Goal: Information Seeking & Learning: Learn about a topic

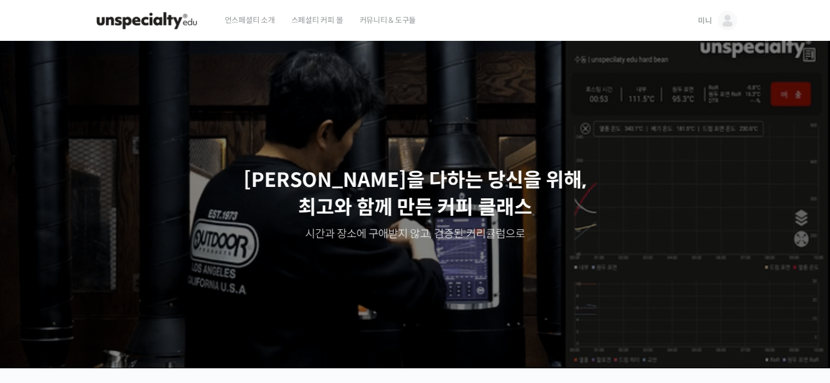
click at [710, 15] on link "미니" at bounding box center [717, 20] width 39 height 41
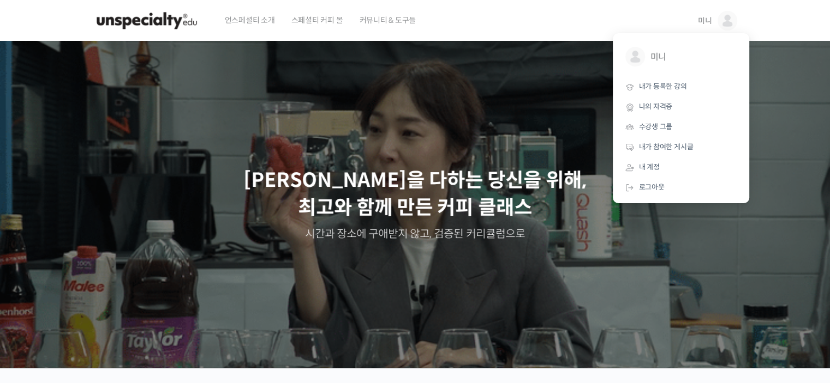
click at [455, 17] on div "언스페셜티 소개 스페셜티 커피 몰 커뮤니티 & 도구들" at bounding box center [451, 20] width 469 height 41
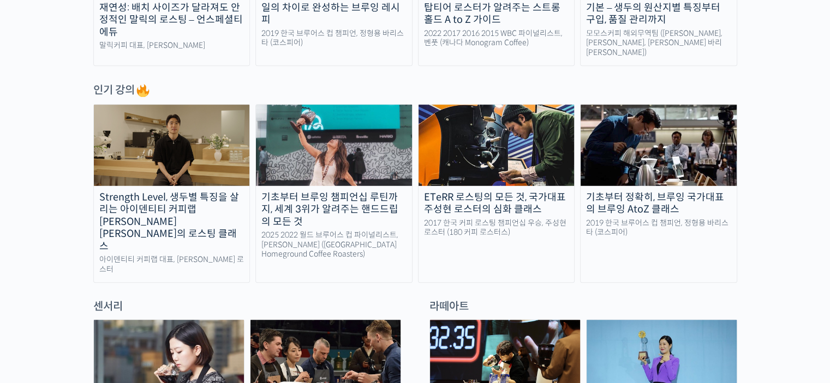
scroll to position [600, 0]
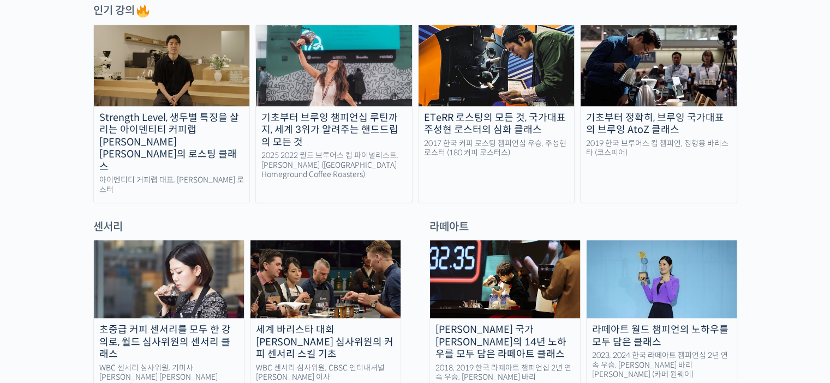
click at [377, 59] on img at bounding box center [334, 65] width 156 height 81
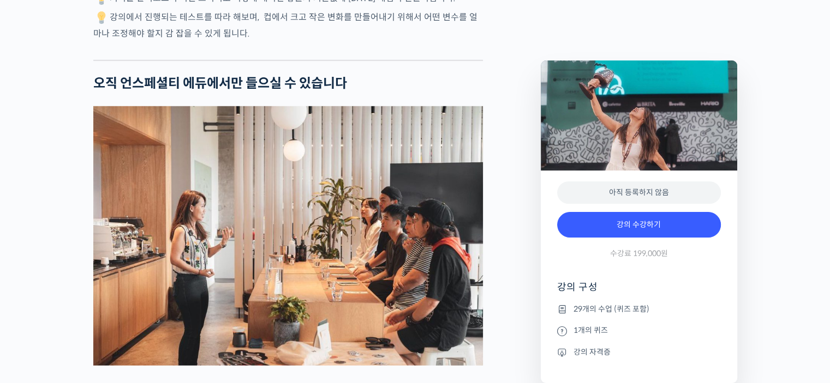
scroll to position [3491, 0]
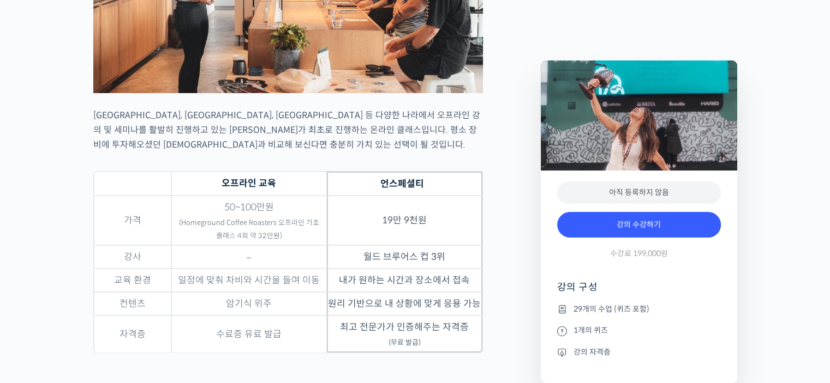
click at [589, 311] on li "29개의 수업 (퀴즈 포함)" at bounding box center [639, 309] width 164 height 13
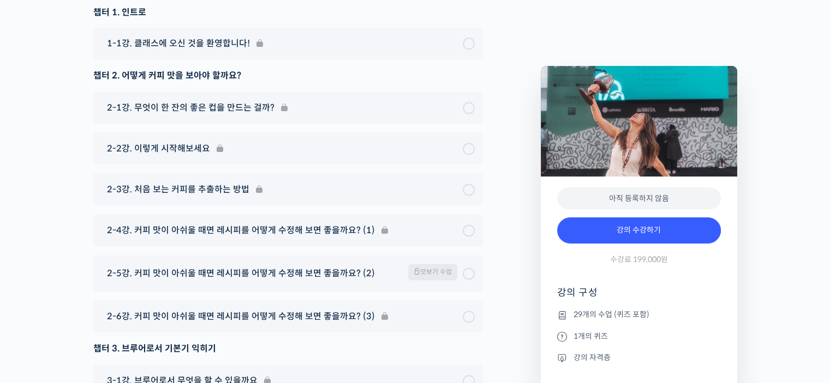
scroll to position [5346, 0]
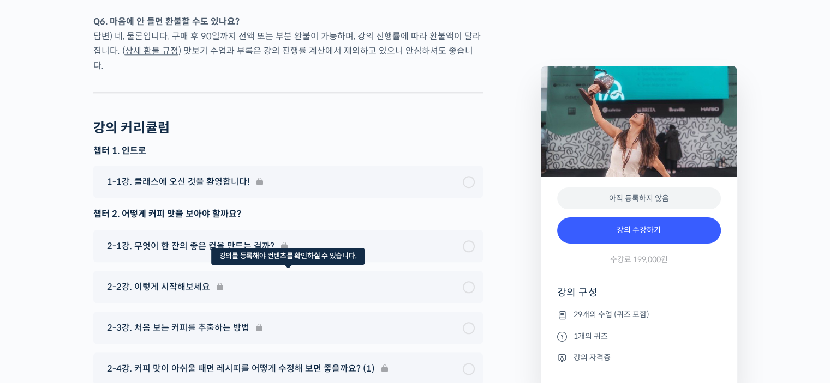
click at [471, 271] on div "2-2강. 이렇게 시작해보세요" at bounding box center [287, 287] width 389 height 32
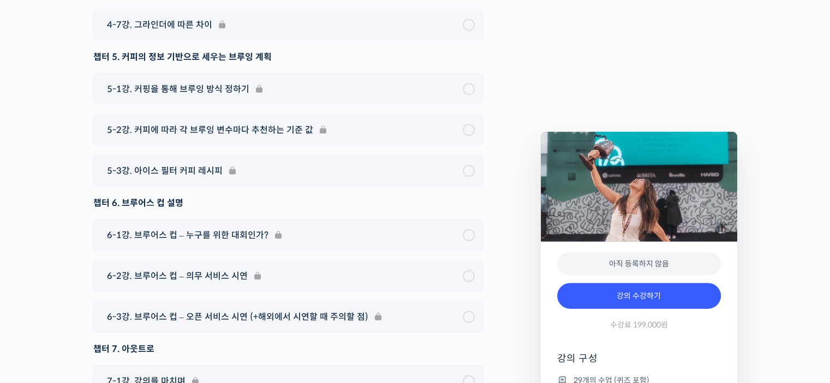
scroll to position [6492, 0]
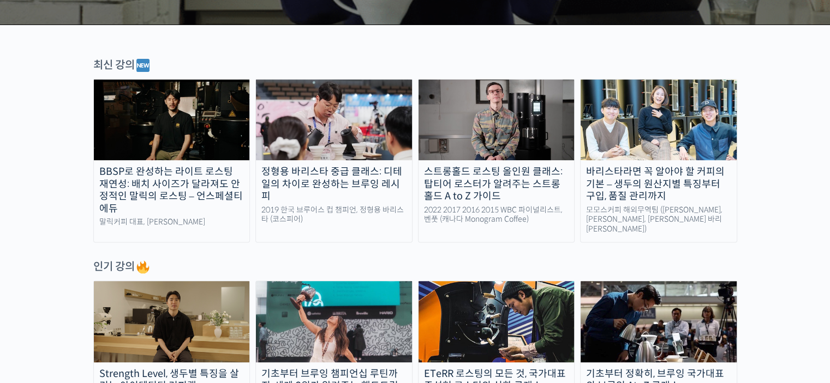
scroll to position [491, 0]
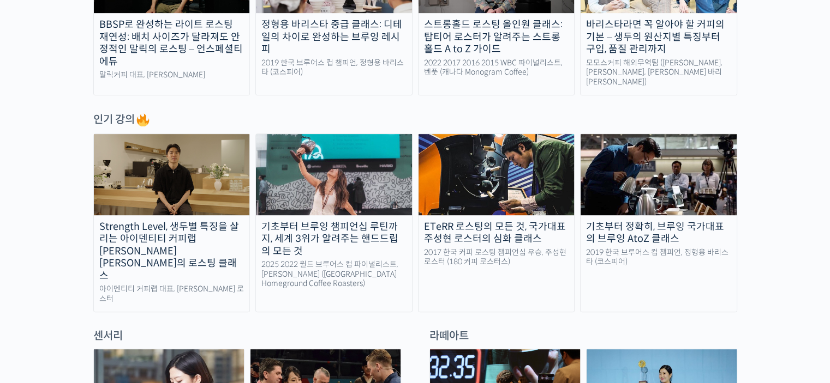
click at [616, 62] on div "모모스커피 해외무역팀 (전주연, 추경하, 김한중 바리스타)" at bounding box center [658, 72] width 156 height 29
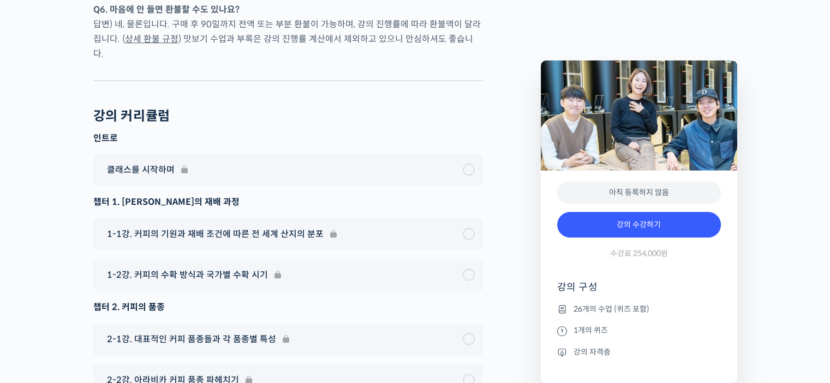
scroll to position [5372, 0]
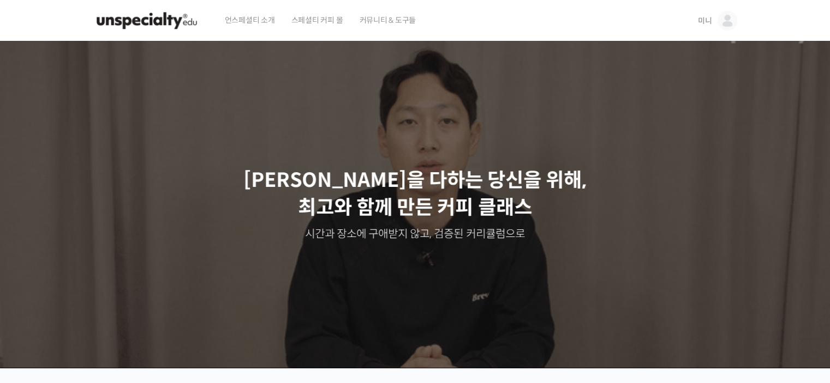
click at [709, 19] on span "미니" at bounding box center [705, 21] width 14 height 10
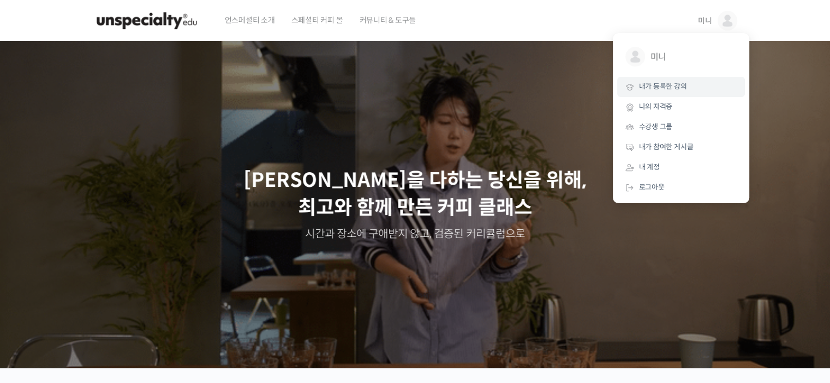
click at [670, 97] on link "내가 등록한 강의" at bounding box center [681, 87] width 128 height 20
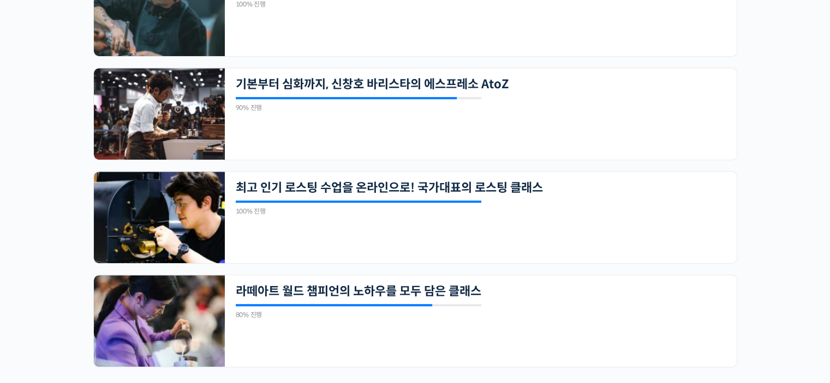
scroll to position [600, 0]
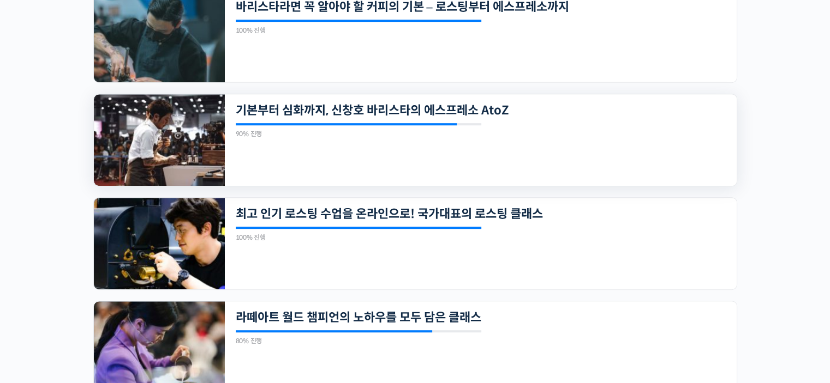
click at [117, 157] on img at bounding box center [159, 140] width 131 height 92
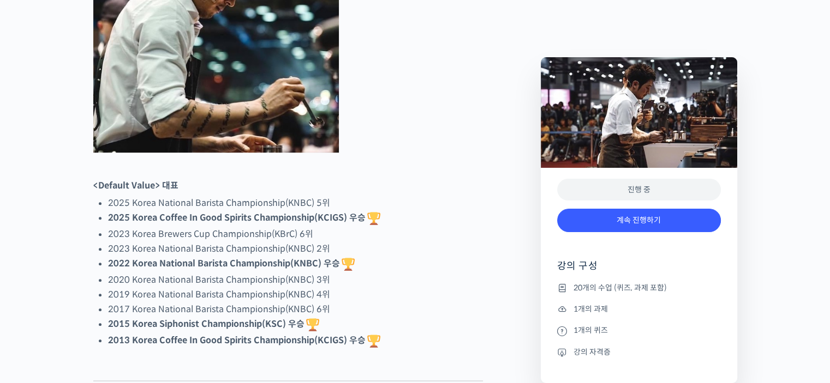
scroll to position [655, 0]
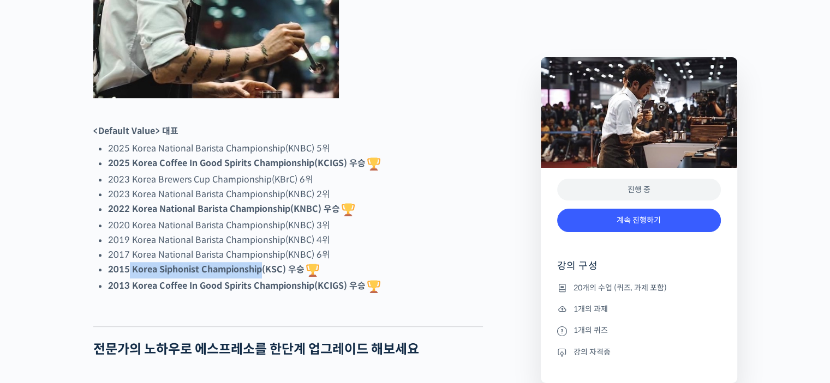
drag, startPoint x: 128, startPoint y: 309, endPoint x: 262, endPoint y: 304, distance: 133.8
click at [262, 275] on strong "2015 Korea Siphonist Championship(KSC) 우승" at bounding box center [214, 269] width 213 height 11
copy strong "Korea Siphonist Championship"
click at [610, 219] on link "계속 진행하기" at bounding box center [639, 220] width 164 height 23
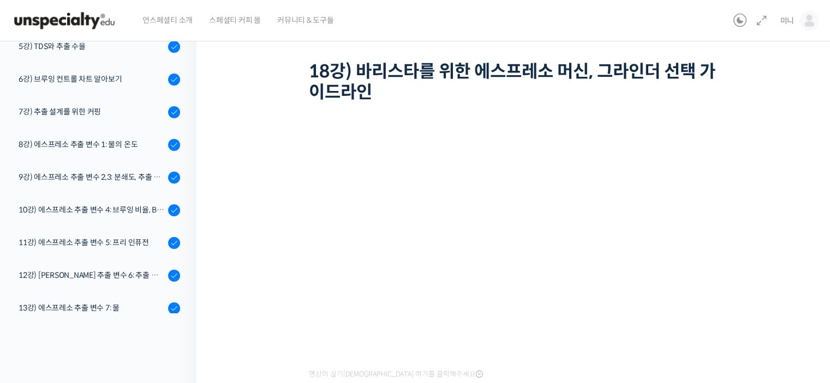
scroll to position [55, 0]
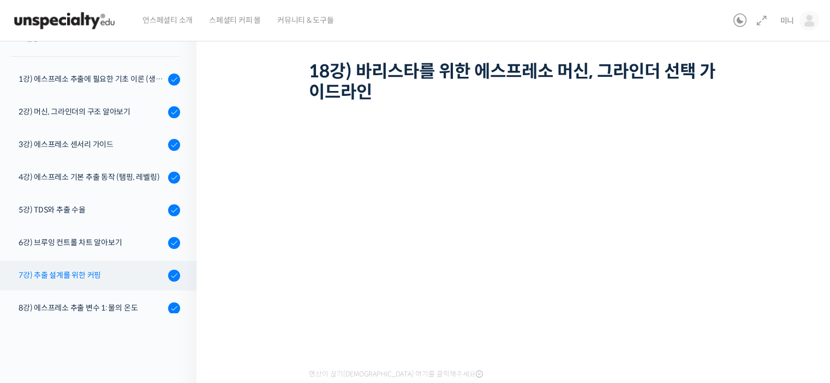
click at [133, 278] on div "7강) 추출 설계를 위한 커핑" at bounding box center [92, 275] width 146 height 12
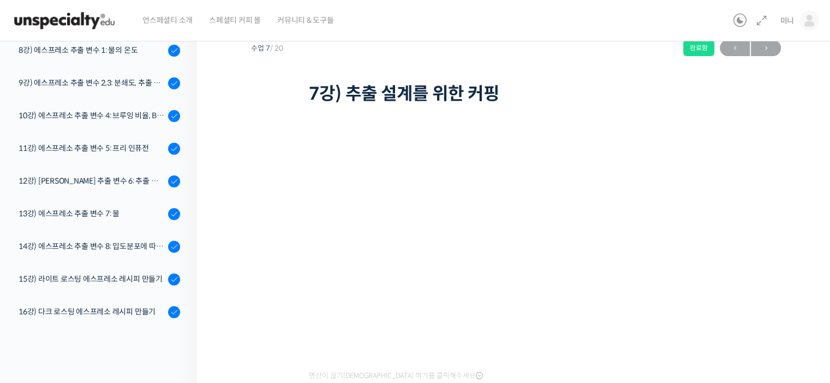
scroll to position [109, 0]
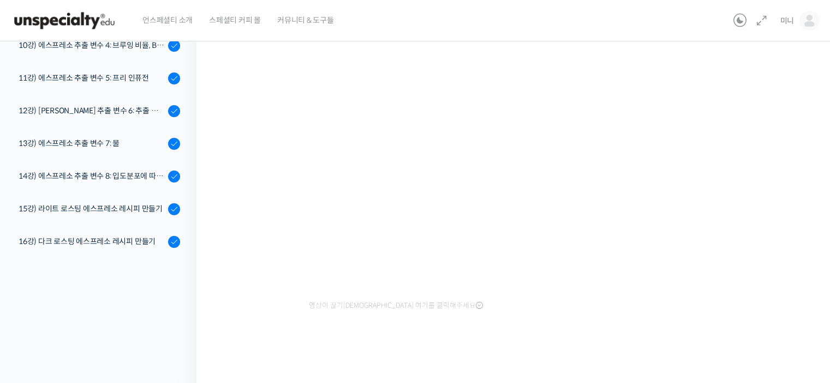
click at [501, 326] on div "영상이 끊기신다면 여기를 클릭해주세요" at bounding box center [516, 200] width 415 height 327
click at [745, 133] on div "기본부터 심화까지, 신창호 바리스타의 에스프레소 AtoZ 7강) 추출 설계를 위한 커핑 완료함 수업 7 / 20 완료함 ← 이전 다음 → 7강…" at bounding box center [516, 152] width 530 height 424
click at [742, 165] on div "기본부터 심화까지, 신창호 바리스타의 에스프레소 AtoZ 7강) 추출 설계를 위한 커핑 완료함 수업 7 / 20 완료함 ← 이전 다음 → 7강…" at bounding box center [516, 152] width 530 height 424
click at [628, 296] on div "영상이 끊기신다면 여기를 클릭해주세요" at bounding box center [516, 186] width 415 height 255
click at [812, 197] on div "기본부터 심화까지, 신창호 바리스타의 에스프레소 AtoZ 7강) 추출 설계를 위한 커핑 완료함 수업 7 / 20 완료함 ← 이전 다음 → 7강…" at bounding box center [515, 155] width 639 height 463
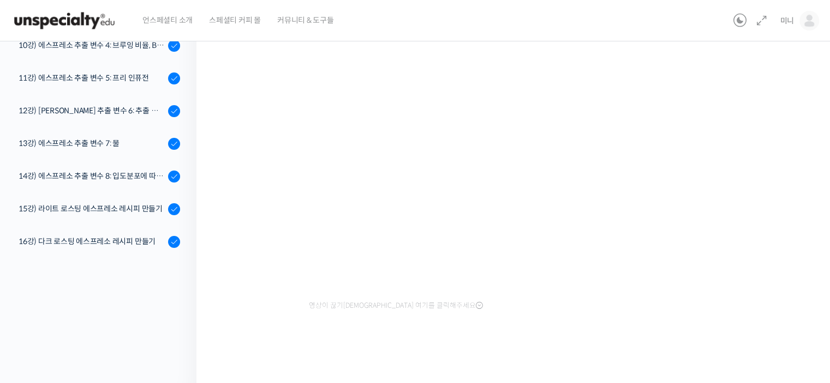
scroll to position [110, 0]
